Goal: Task Accomplishment & Management: Use online tool/utility

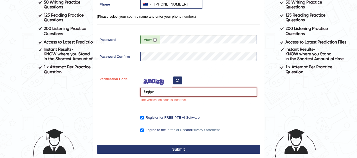
click at [173, 90] on input "fuqfpe" at bounding box center [198, 92] width 117 height 9
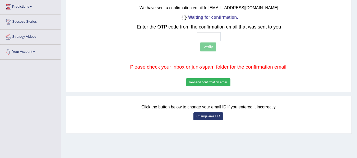
scroll to position [72, 0]
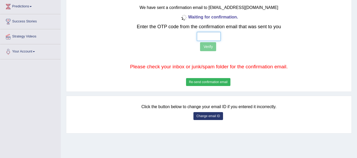
click at [208, 38] on input "text" at bounding box center [209, 36] width 24 height 9
type input "8 5 4 7"
click at [208, 41] on div "Waiting for confirmation. Enter the OTP code from the confirmation email that w…" at bounding box center [208, 50] width 227 height 74
click at [208, 44] on button "Verify" at bounding box center [208, 46] width 16 height 9
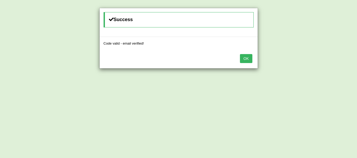
click at [249, 59] on button "OK" at bounding box center [246, 58] width 12 height 9
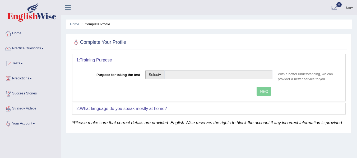
click at [155, 77] on button "Select" at bounding box center [154, 74] width 19 height 9
click at [170, 93] on link "Permanent Residency" at bounding box center [169, 93] width 47 height 7
type input "Permanent Residency"
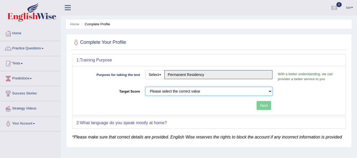
click at [239, 93] on select "Please select the correct value 50 (6 bands) 58 (6.5 bands) 65 (7 bands) 79 (8 …" at bounding box center [208, 91] width 127 height 9
select select "58"
click at [145, 87] on select "Please select the correct value 50 (6 bands) 58 (6.5 bands) 65 (7 bands) 79 (8 …" at bounding box center [208, 91] width 127 height 9
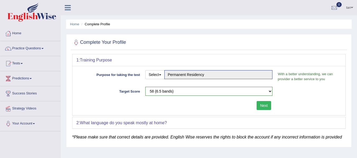
click at [268, 103] on button "Next" at bounding box center [264, 105] width 15 height 9
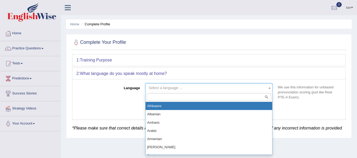
click at [240, 88] on span "Select a language ..." at bounding box center [207, 87] width 117 height 5
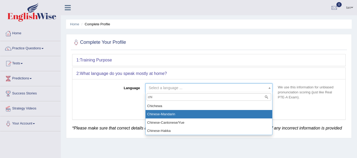
type input "chi"
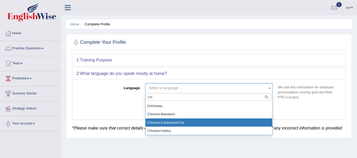
select select "Chinese-Cantonese/Yue"
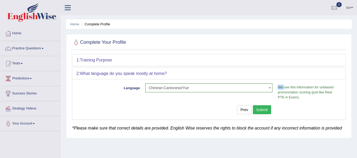
click at [196, 119] on div "Language Select a language ... Afrikaans Albanian Amharic Arabic Armenian Ashan…" at bounding box center [208, 99] width 273 height 40
click at [265, 108] on button "Submit" at bounding box center [262, 109] width 19 height 9
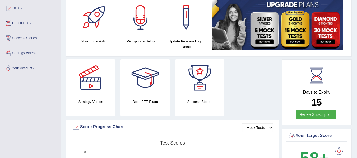
scroll to position [55, 0]
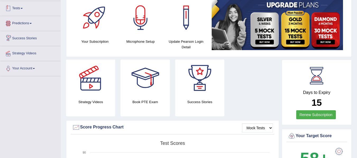
click at [25, 20] on link "Predictions" at bounding box center [30, 22] width 60 height 13
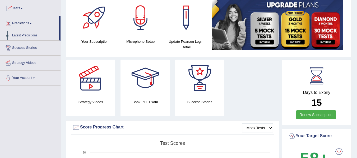
click at [19, 9] on link "Tests" at bounding box center [30, 7] width 60 height 13
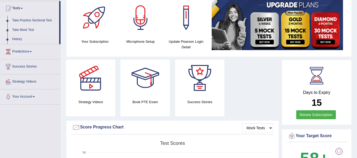
click at [24, 29] on link "Take Mock Test" at bounding box center [34, 30] width 49 height 10
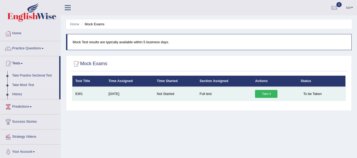
click at [258, 93] on link "Take it" at bounding box center [266, 94] width 22 height 8
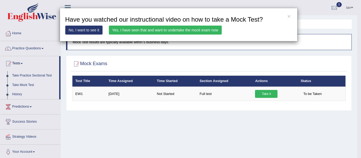
click at [131, 31] on link "Yes, I have seen that and want to undertake the mock exam now" at bounding box center [165, 30] width 113 height 9
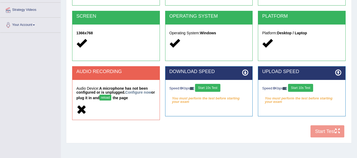
scroll to position [109, 0]
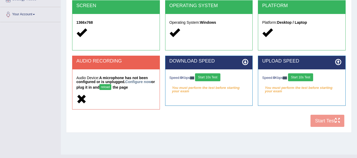
click at [111, 87] on button "reload" at bounding box center [105, 87] width 12 height 6
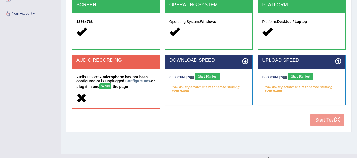
scroll to position [110, 0]
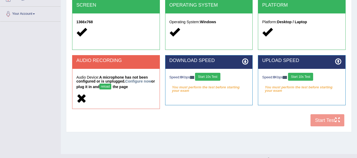
click at [202, 79] on button "Start 10s Test" at bounding box center [207, 77] width 25 height 8
click at [295, 78] on button "Start 10s Test" at bounding box center [300, 77] width 25 height 8
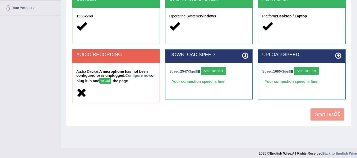
scroll to position [119, 0]
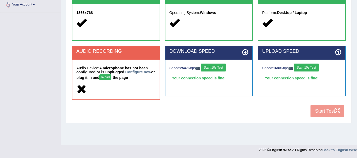
click at [119, 68] on strong "A microphone has not been configured or is unplugged. Configure now or plug it …" at bounding box center [115, 73] width 79 height 14
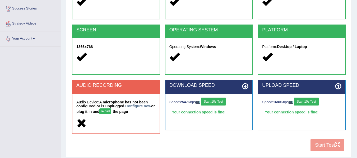
scroll to position [97, 0]
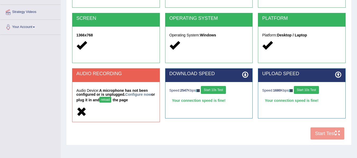
click at [110, 98] on button "reload" at bounding box center [105, 100] width 12 height 6
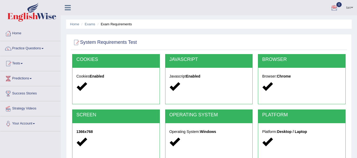
click at [141, 108] on div "COOKIES Cookies Enabled" at bounding box center [116, 82] width 93 height 56
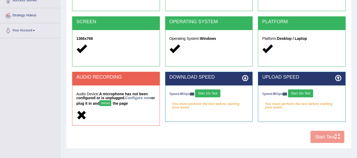
scroll to position [119, 0]
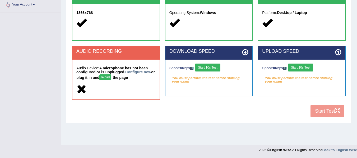
click at [109, 79] on button "reload" at bounding box center [105, 78] width 12 height 6
click at [142, 71] on link "Configure now" at bounding box center [138, 72] width 26 height 4
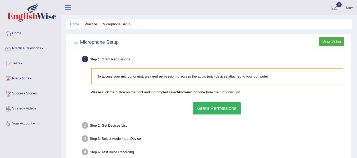
click at [215, 108] on button "Grant Permissions" at bounding box center [217, 109] width 48 height 12
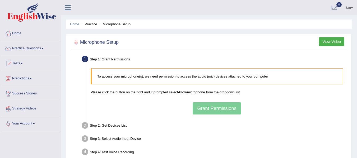
scroll to position [2, 0]
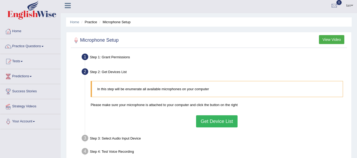
click at [210, 120] on button "Get Device List" at bounding box center [216, 122] width 41 height 12
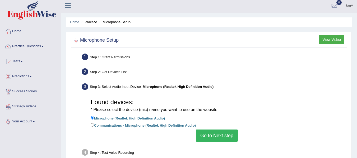
click at [206, 134] on button "Go to Next step" at bounding box center [217, 136] width 42 height 12
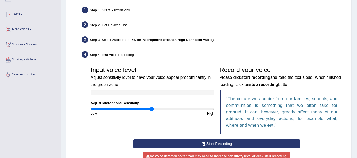
scroll to position [62, 0]
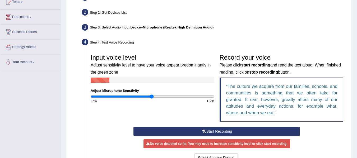
click at [196, 132] on button "Start Recording" at bounding box center [217, 131] width 167 height 9
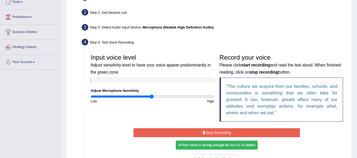
click at [196, 132] on button "Stop Recording" at bounding box center [217, 132] width 167 height 9
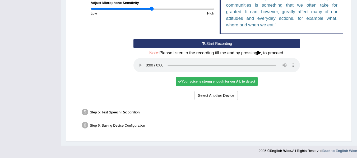
scroll to position [150, 0]
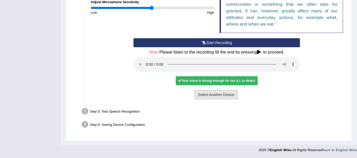
click at [204, 99] on button "Select Another Device" at bounding box center [216, 94] width 43 height 9
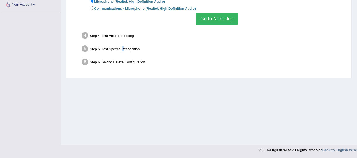
click at [122, 49] on div "Step 5: Test Speech Recognition" at bounding box center [214, 50] width 270 height 12
click at [217, 19] on button "Go to Next step" at bounding box center [217, 19] width 42 height 12
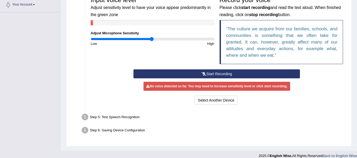
click at [114, 119] on div "Step 5: Test Speech Recognition" at bounding box center [214, 118] width 270 height 12
click at [194, 76] on button "Start Recording" at bounding box center [217, 74] width 167 height 9
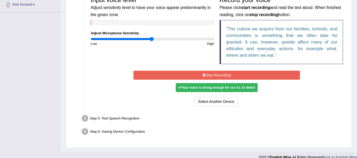
click at [194, 76] on button "Stop Recording" at bounding box center [217, 75] width 167 height 9
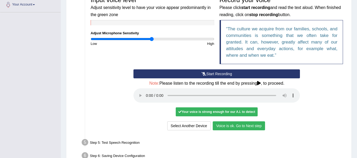
click at [233, 124] on button "Voice is ok. Go to Next step" at bounding box center [239, 126] width 52 height 9
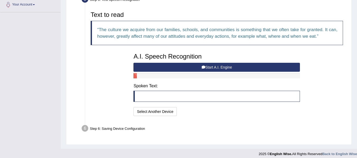
click at [190, 97] on blockquote at bounding box center [217, 96] width 167 height 11
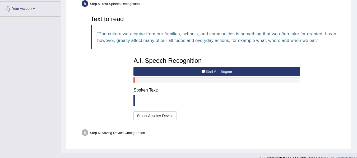
scroll to position [115, 0]
click at [200, 74] on button "Start A.I. Engine" at bounding box center [217, 71] width 167 height 9
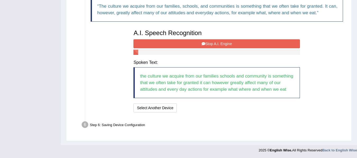
scroll to position [143, 0]
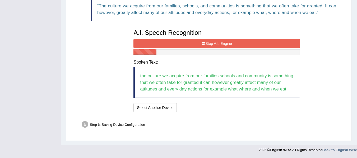
click at [216, 47] on button "Stop A.I. Engine" at bounding box center [217, 43] width 167 height 9
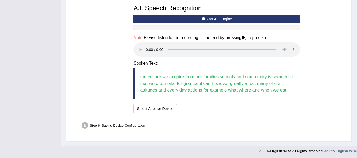
scroll to position [169, 0]
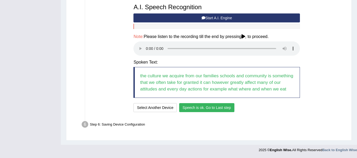
click at [205, 110] on button "Speech is ok. Go to Last step" at bounding box center [206, 107] width 55 height 9
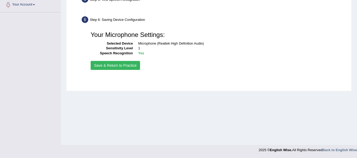
scroll to position [119, 0]
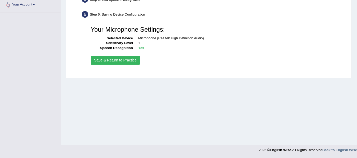
click at [126, 56] on button "Save & Return to Practice" at bounding box center [115, 60] width 49 height 9
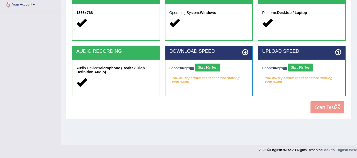
click at [217, 67] on button "Start 10s Test" at bounding box center [207, 68] width 25 height 8
click at [300, 68] on button "Start 10s Test" at bounding box center [300, 68] width 25 height 8
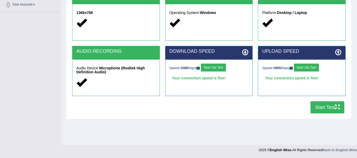
click at [323, 105] on button "Start Test" at bounding box center [328, 108] width 34 height 12
